Goal: Find specific page/section: Find specific page/section

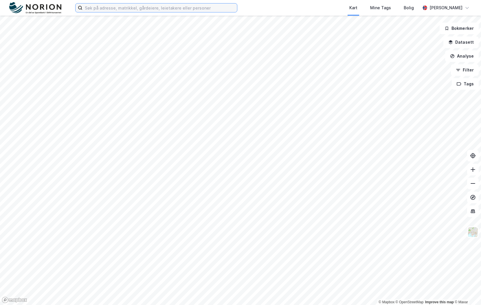
click at [140, 8] on input at bounding box center [160, 7] width 155 height 9
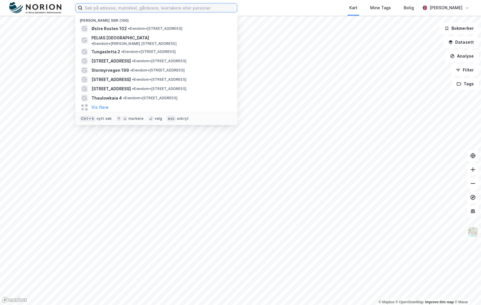
type input "v"
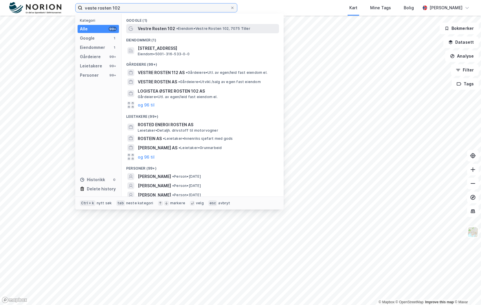
type input "veste rosten 102"
